Goal: Check status: Check status

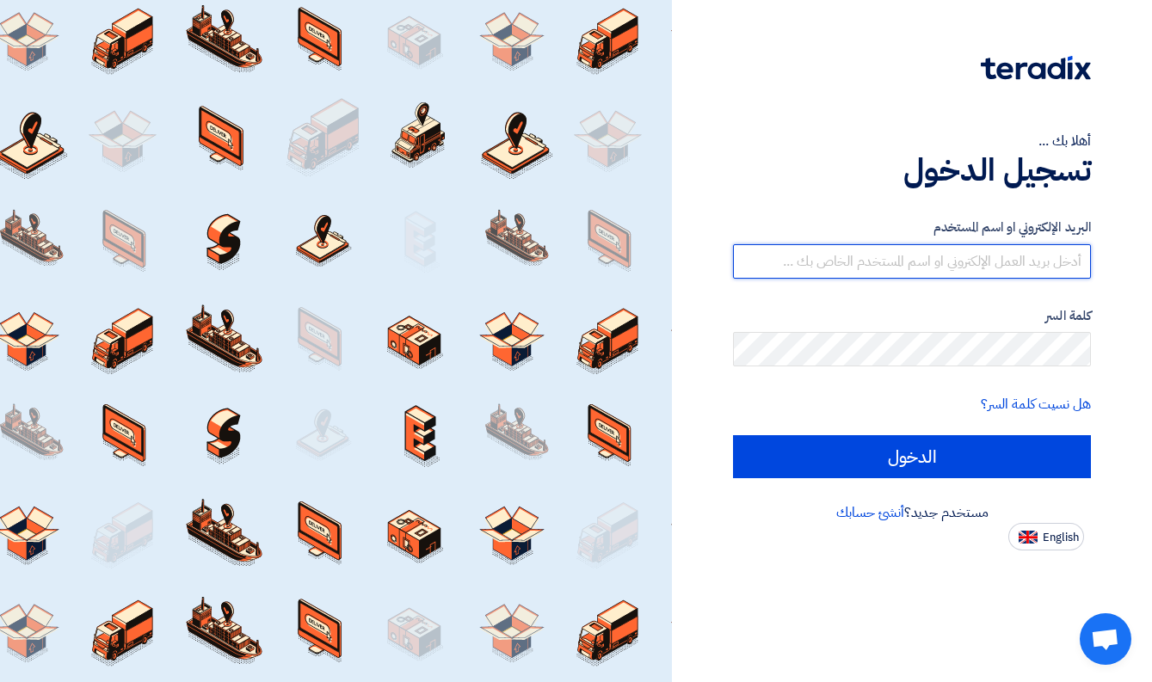
type input "[EMAIL_ADDRESS][DOMAIN_NAME]"
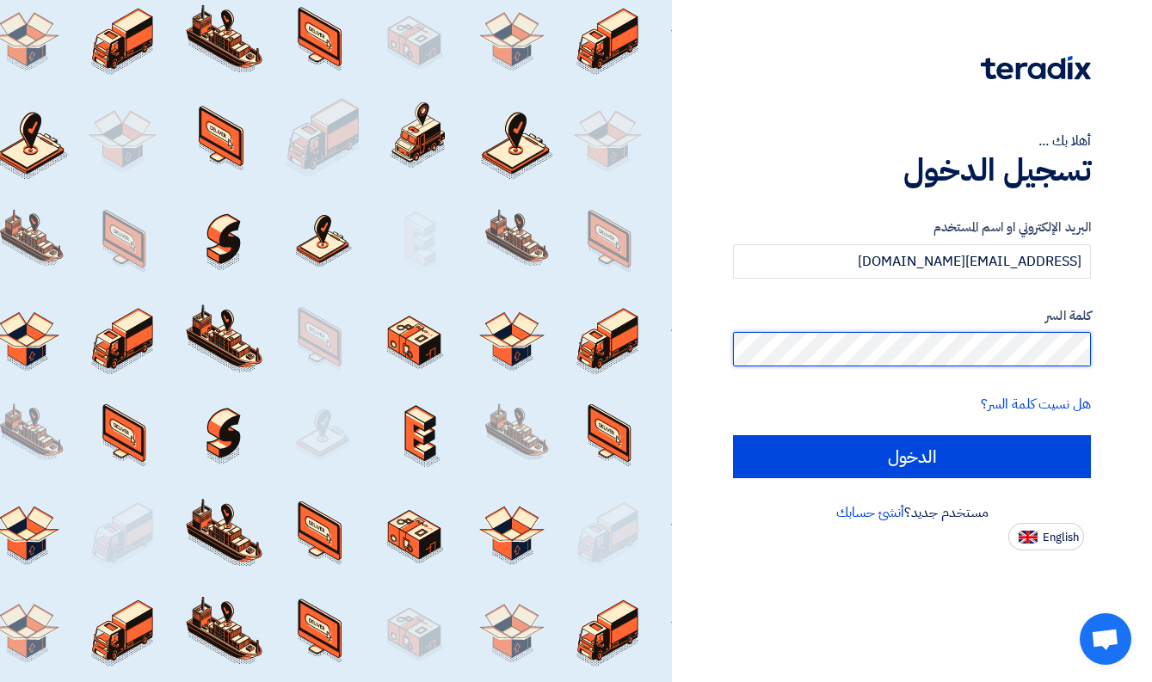
click at [912, 456] on input "الدخول" at bounding box center [912, 456] width 358 height 43
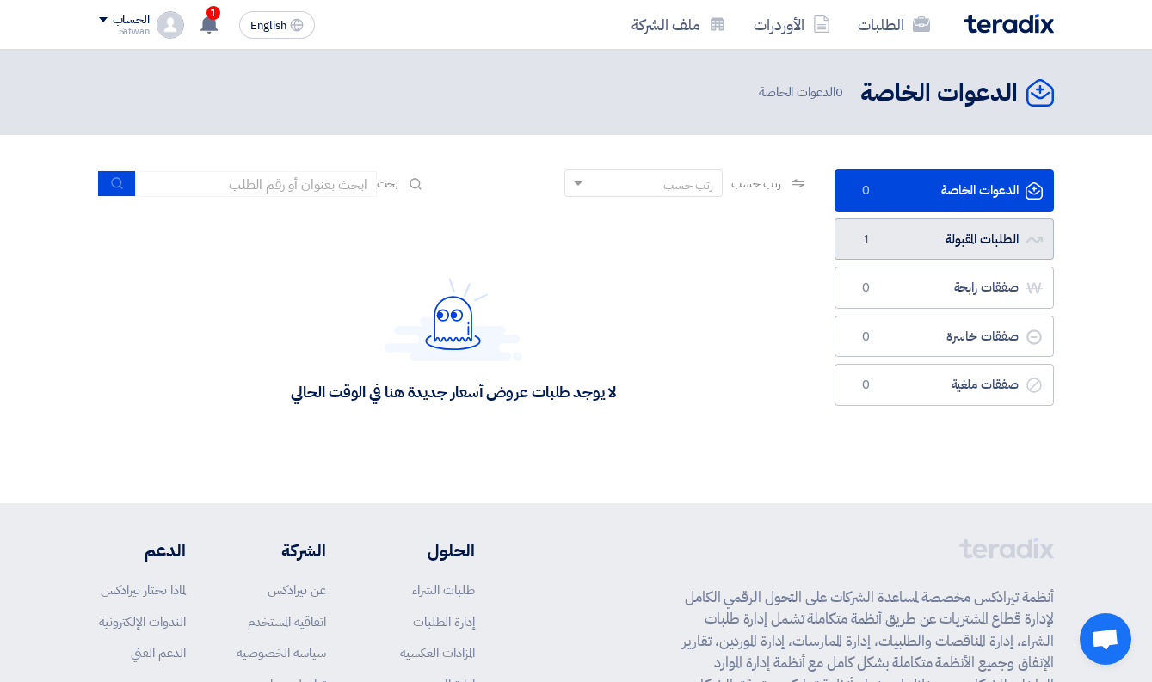
click at [904, 244] on link "الطلبات المقبولة الطلبات المقبولة 1" at bounding box center [944, 240] width 219 height 42
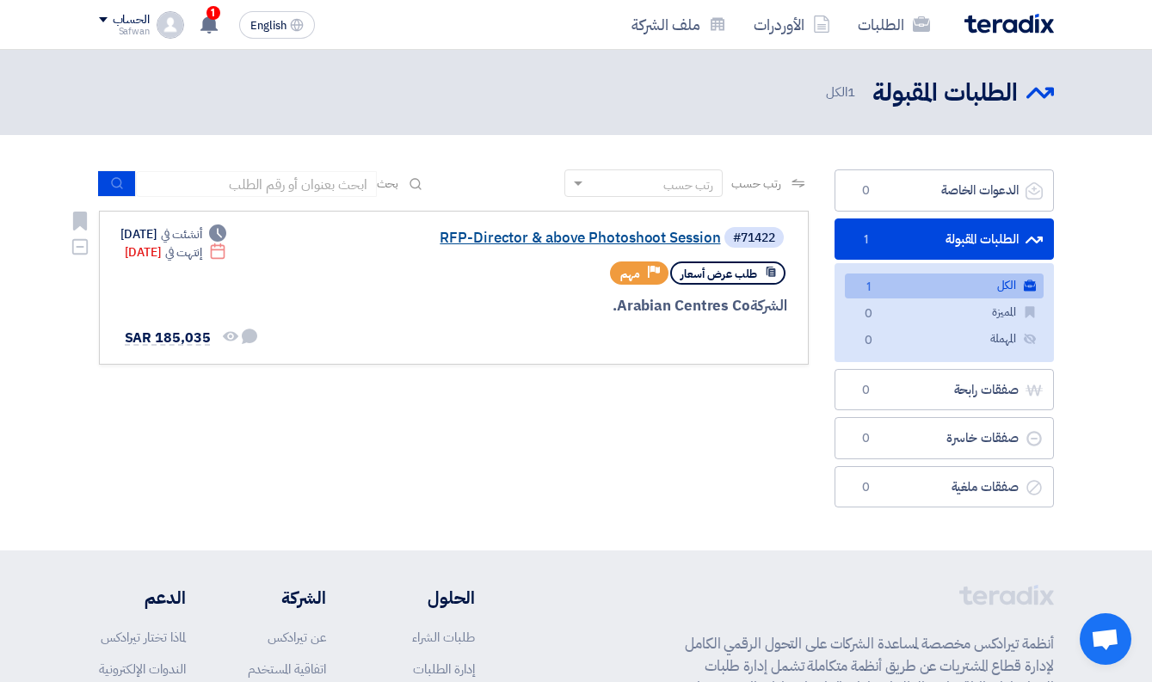
click at [661, 237] on link "RFP-Director & above Photoshoot Session" at bounding box center [549, 238] width 344 height 15
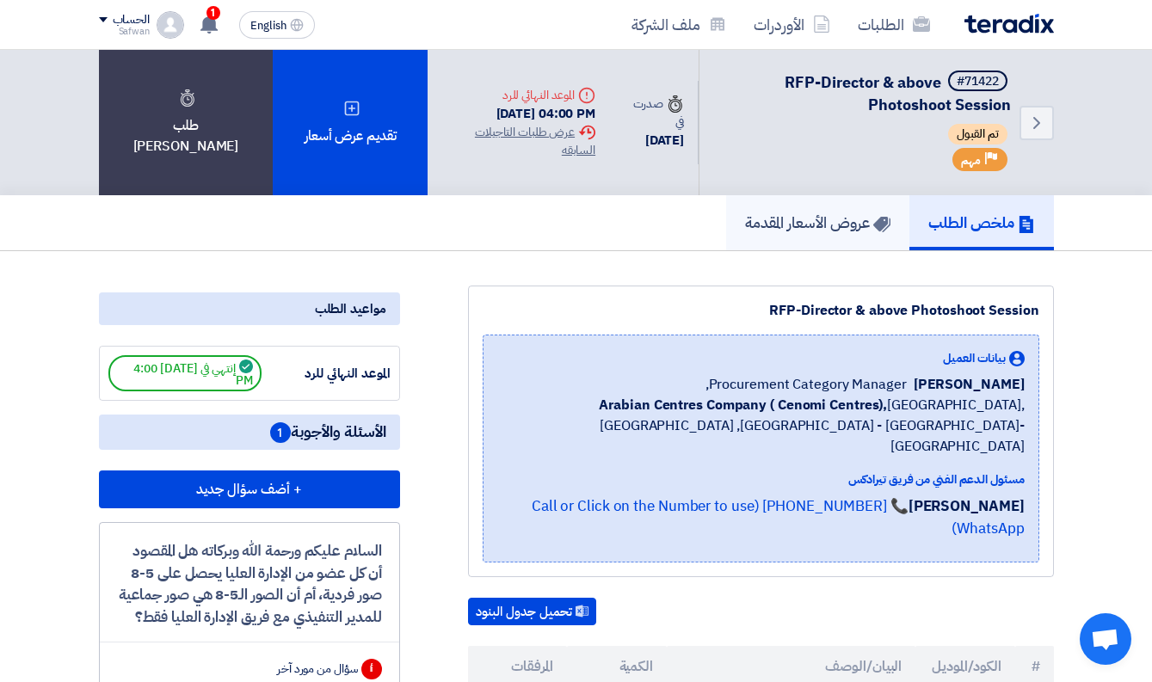
click at [830, 222] on h5 "عروض الأسعار المقدمة" at bounding box center [817, 223] width 145 height 20
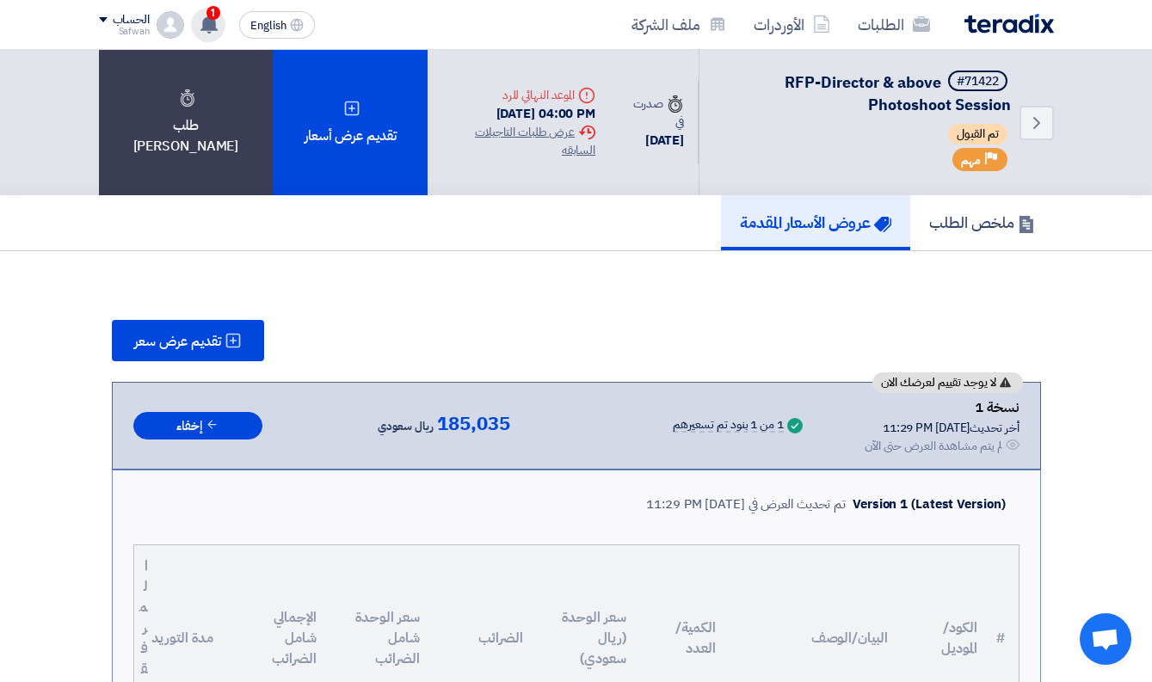
click at [217, 18] on span "1" at bounding box center [214, 13] width 14 height 14
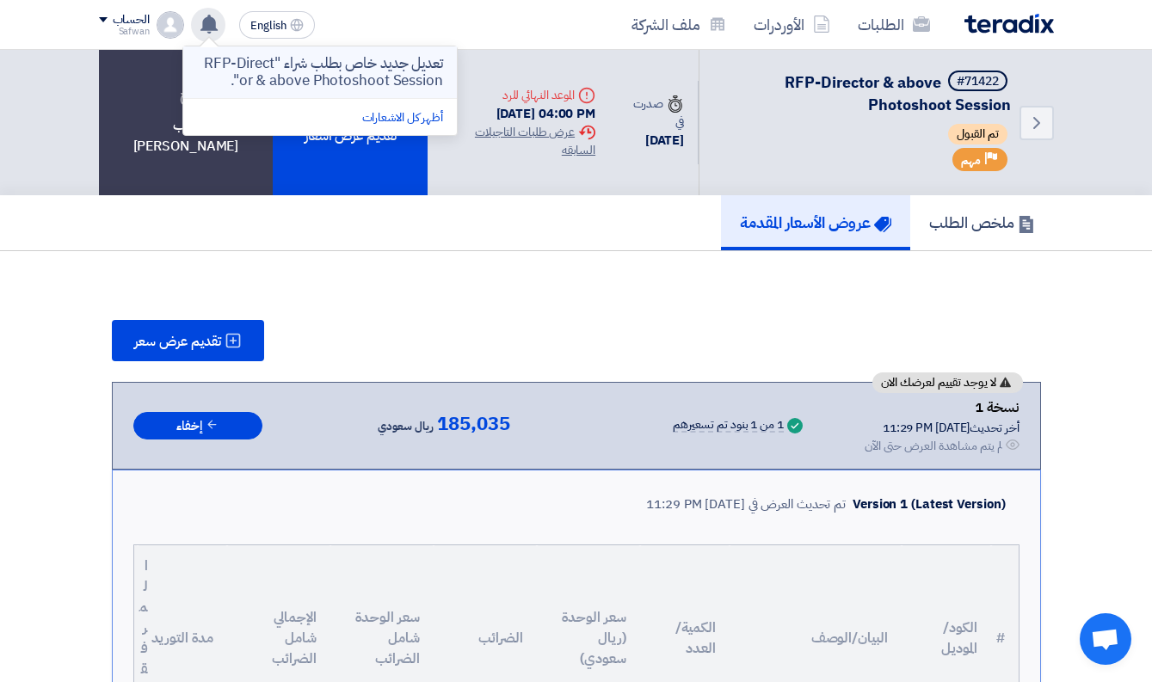
click at [272, 75] on p "تعديل جديد خاص بطلب شراء "RFP-Director & above Photoshoot Session"." at bounding box center [320, 72] width 246 height 34
